Goal: Information Seeking & Learning: Find specific fact

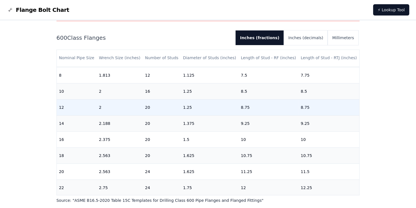
scroll to position [213, 0]
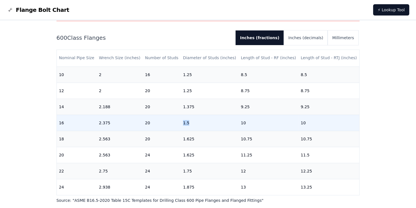
drag, startPoint x: 183, startPoint y: 116, endPoint x: 194, endPoint y: 116, distance: 11.0
click at [194, 116] on td "1.5" at bounding box center [210, 123] width 58 height 16
drag, startPoint x: 194, startPoint y: 116, endPoint x: 187, endPoint y: 118, distance: 7.2
click at [187, 118] on td "1.5" at bounding box center [210, 123] width 58 height 16
click at [185, 119] on td "1.5" at bounding box center [210, 123] width 58 height 16
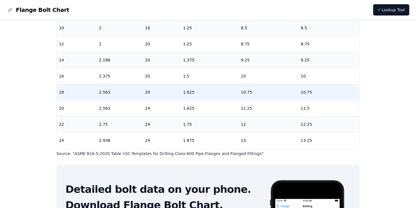
scroll to position [56, 0]
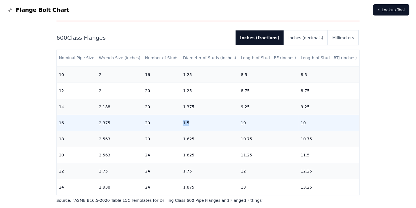
drag, startPoint x: 190, startPoint y: 119, endPoint x: 174, endPoint y: 118, distance: 15.5
click at [174, 118] on tr "16 2.375 20 1.5 10 10" at bounding box center [208, 123] width 303 height 16
drag, startPoint x: 174, startPoint y: 118, endPoint x: 184, endPoint y: 119, distance: 10.2
click at [184, 119] on td "1.5" at bounding box center [210, 123] width 58 height 16
click at [186, 119] on td "1.5" at bounding box center [210, 123] width 58 height 16
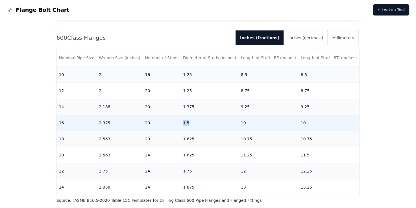
drag, startPoint x: 190, startPoint y: 117, endPoint x: 178, endPoint y: 116, distance: 11.6
click at [178, 116] on tr "16 2.375 20 1.5 10 10" at bounding box center [208, 123] width 303 height 16
drag, startPoint x: 178, startPoint y: 116, endPoint x: 183, endPoint y: 118, distance: 5.4
click at [183, 118] on td "1.5" at bounding box center [210, 123] width 58 height 16
click at [184, 118] on td "1.5" at bounding box center [210, 123] width 58 height 16
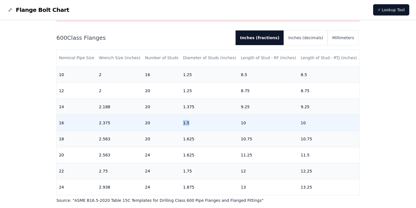
drag, startPoint x: 186, startPoint y: 118, endPoint x: 180, endPoint y: 118, distance: 6.8
click at [181, 118] on td "1.5" at bounding box center [210, 123] width 58 height 16
drag, startPoint x: 180, startPoint y: 118, endPoint x: 183, endPoint y: 118, distance: 3.7
click at [183, 118] on td "1.5" at bounding box center [210, 123] width 58 height 16
click at [187, 118] on td "1.5" at bounding box center [210, 123] width 58 height 16
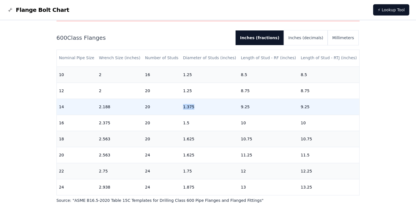
drag, startPoint x: 194, startPoint y: 102, endPoint x: 175, endPoint y: 102, distance: 18.9
click at [175, 102] on tr "14 2.188 20 1.375 9.25 9.25" at bounding box center [208, 107] width 303 height 16
drag, startPoint x: 175, startPoint y: 102, endPoint x: 183, endPoint y: 103, distance: 7.9
